Goal: Task Accomplishment & Management: Use online tool/utility

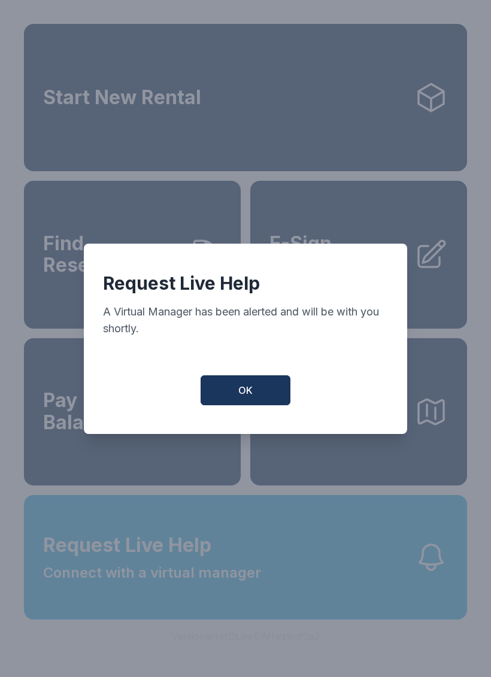
click at [241, 390] on span "OK" at bounding box center [245, 390] width 14 height 14
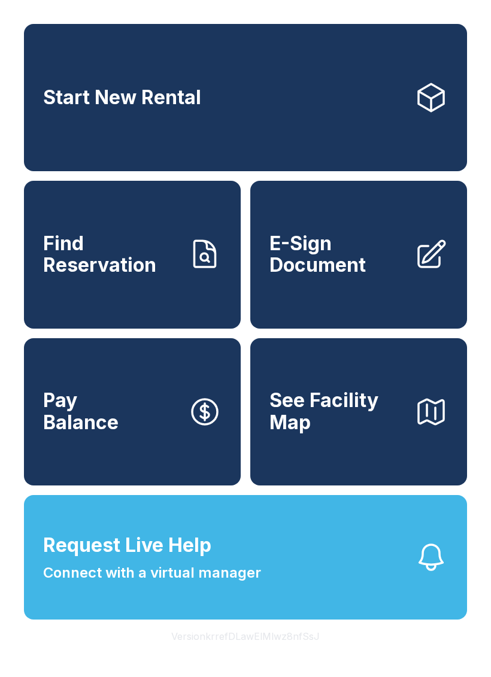
click at [381, 300] on link "E-Sign Document" at bounding box center [358, 254] width 217 height 147
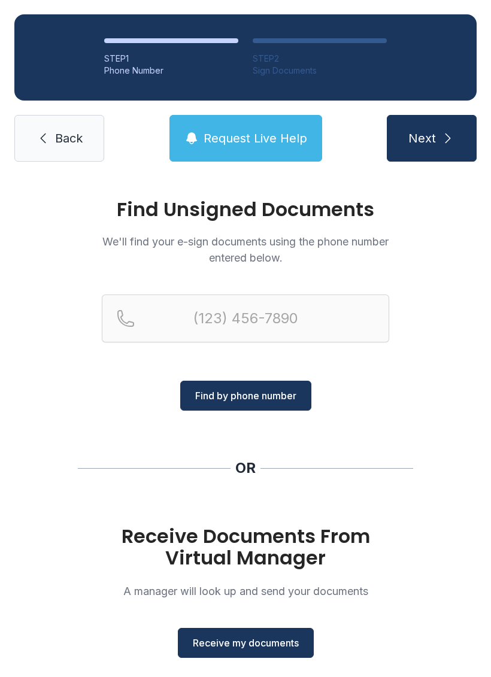
click at [49, 139] on icon at bounding box center [43, 138] width 14 height 14
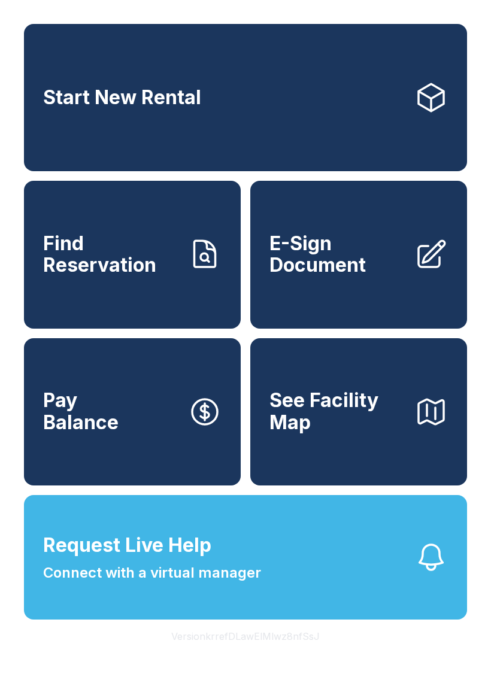
click at [364, 273] on span "E-Sign Document" at bounding box center [336, 255] width 135 height 44
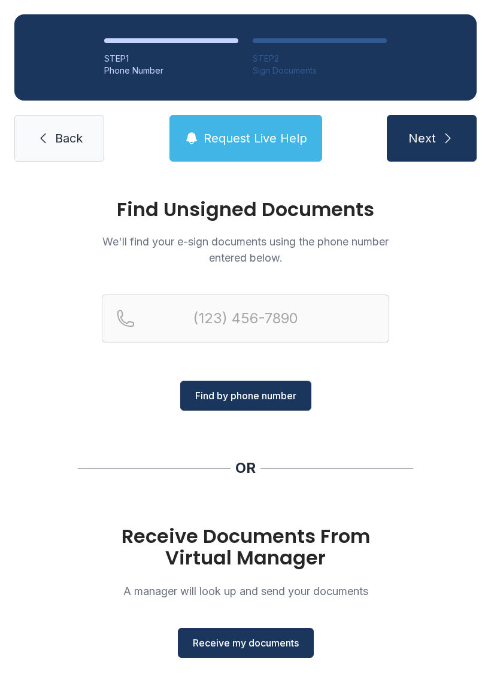
click at [270, 654] on button "Receive my documents" at bounding box center [246, 643] width 136 height 30
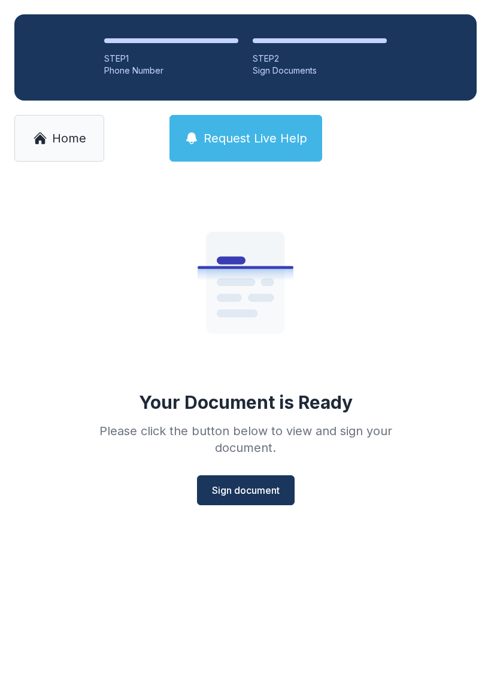
click at [261, 493] on span "Sign document" at bounding box center [246, 490] width 68 height 14
click at [246, 491] on span "Sign document" at bounding box center [246, 490] width 68 height 14
click at [254, 497] on button "Sign document" at bounding box center [246, 490] width 98 height 30
click at [77, 119] on link "Home" at bounding box center [59, 138] width 90 height 47
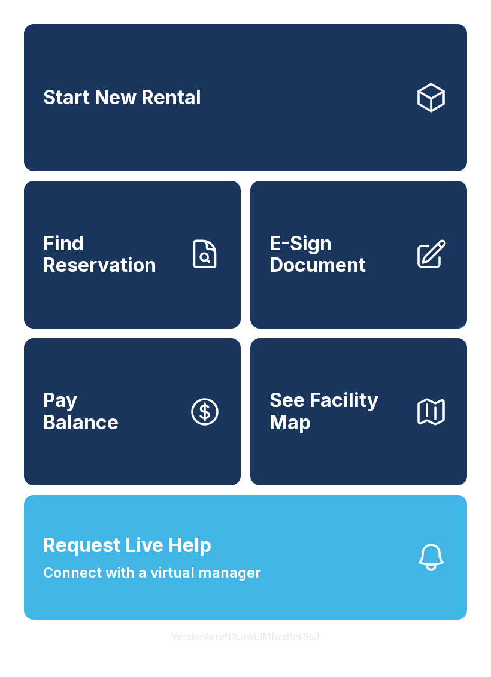
click at [382, 277] on span "E-Sign Document" at bounding box center [336, 255] width 135 height 44
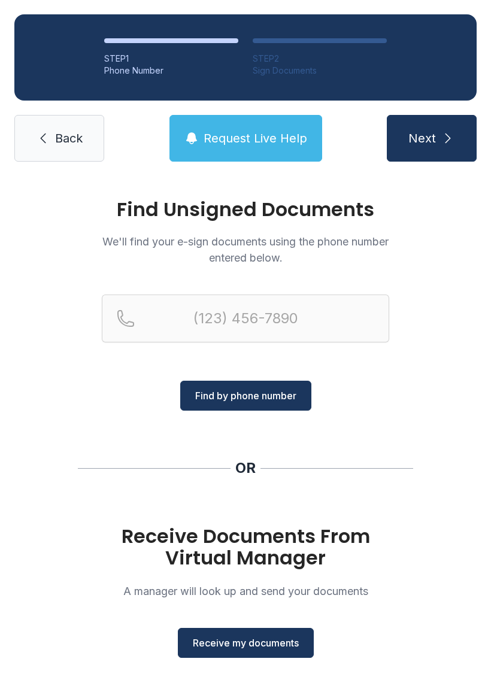
click at [248, 649] on span "Receive my documents" at bounding box center [246, 643] width 106 height 14
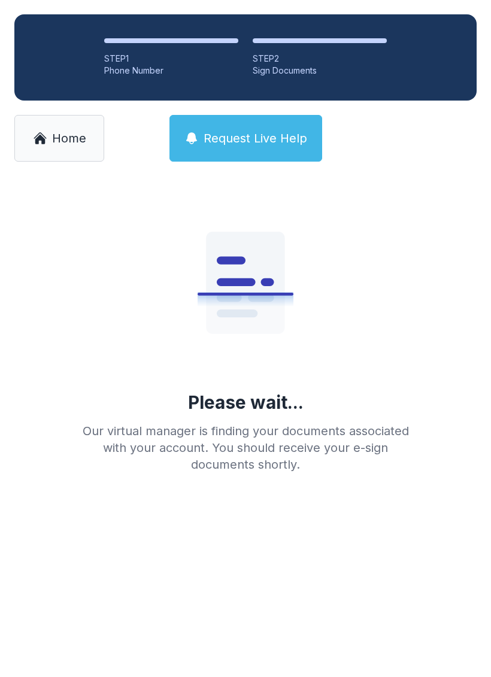
click at [69, 149] on link "Home" at bounding box center [59, 138] width 90 height 47
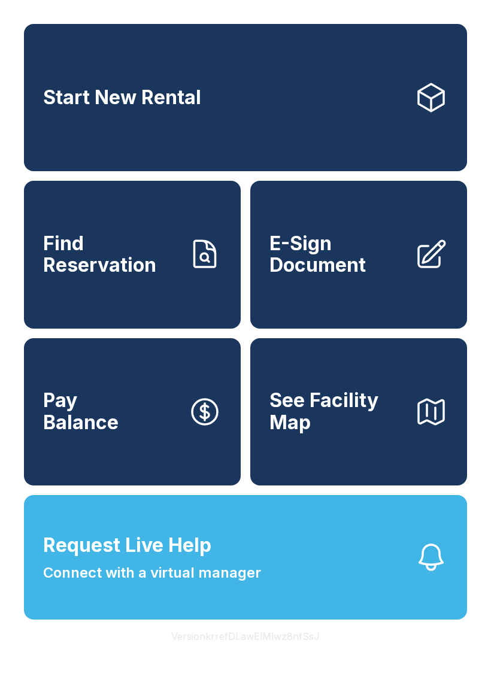
click at [350, 264] on span "E-Sign Document" at bounding box center [336, 255] width 135 height 44
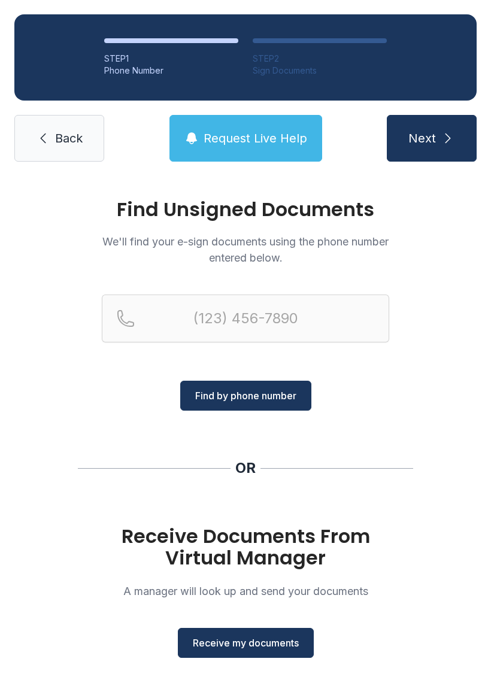
click at [279, 642] on span "Receive my documents" at bounding box center [246, 643] width 106 height 14
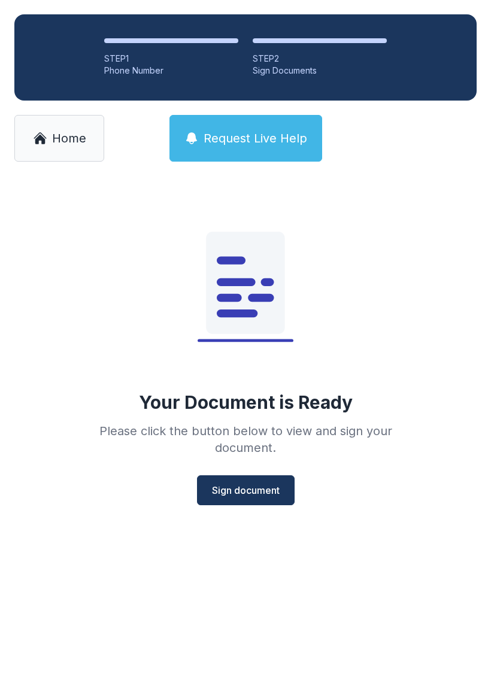
click at [53, 139] on span "Home" at bounding box center [69, 138] width 34 height 17
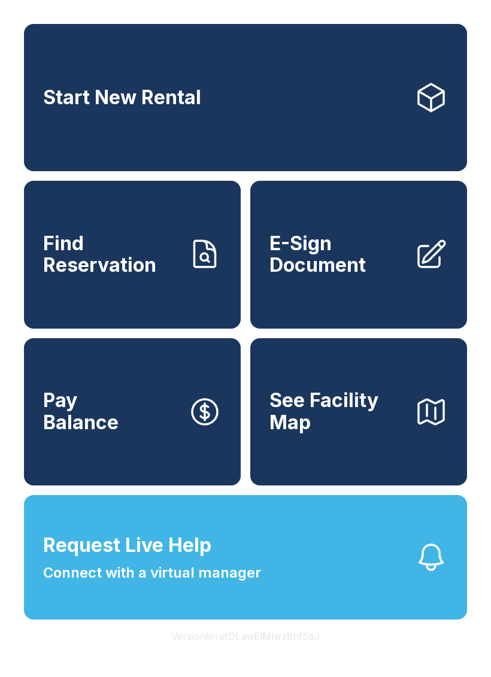
click at [360, 271] on span "E-Sign Document" at bounding box center [336, 255] width 135 height 44
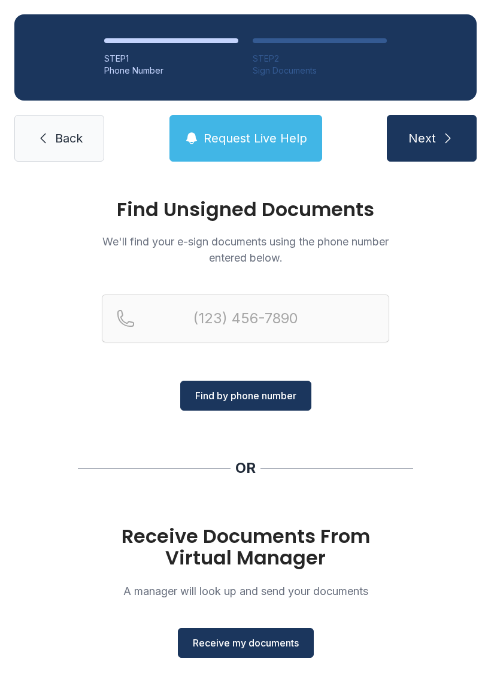
click at [281, 645] on span "Receive my documents" at bounding box center [246, 643] width 106 height 14
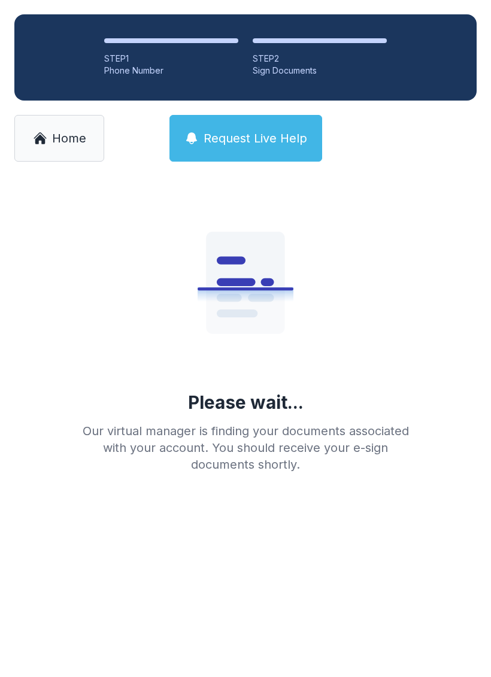
click at [65, 126] on link "Home" at bounding box center [59, 138] width 90 height 47
